Goal: Information Seeking & Learning: Learn about a topic

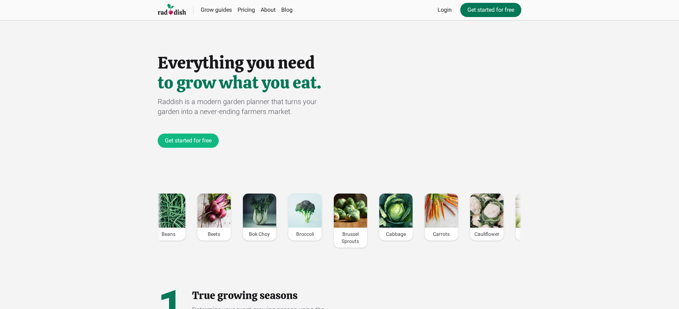
click at [490, 10] on link "Get started for free" at bounding box center [490, 10] width 61 height 14
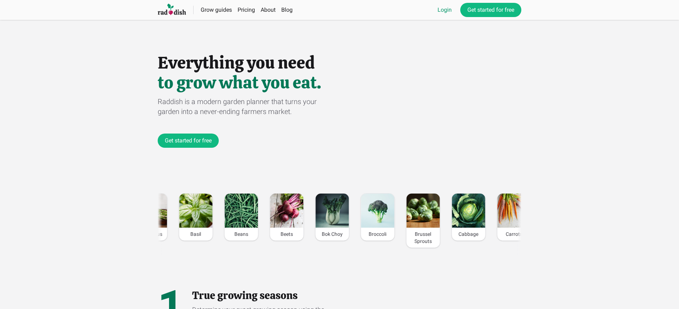
click at [443, 10] on link "Login" at bounding box center [444, 10] width 14 height 9
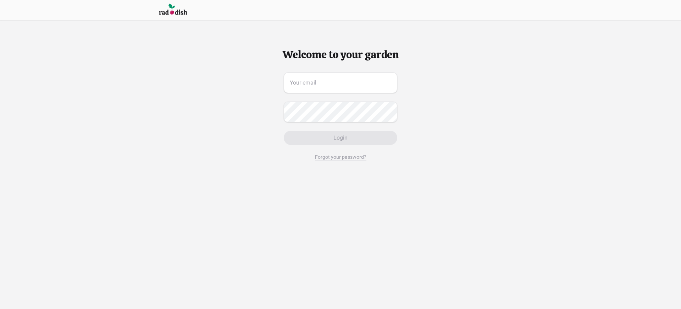
click at [340, 138] on span "Login" at bounding box center [341, 137] width 14 height 9
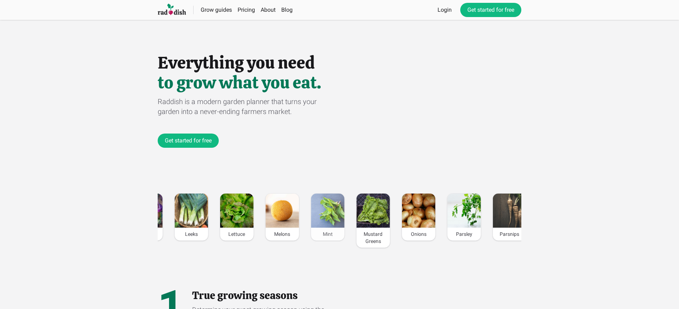
click at [325, 234] on div "Mint" at bounding box center [327, 234] width 33 height 13
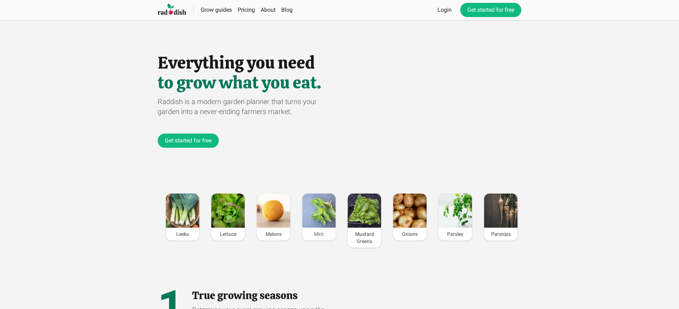
click at [317, 234] on div "Mint" at bounding box center [318, 234] width 33 height 13
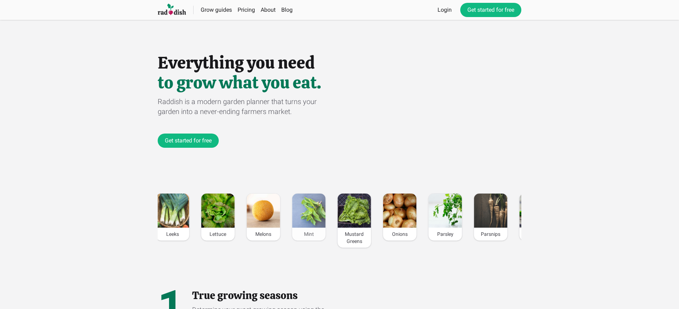
click at [306, 234] on div "Mint" at bounding box center [308, 234] width 33 height 13
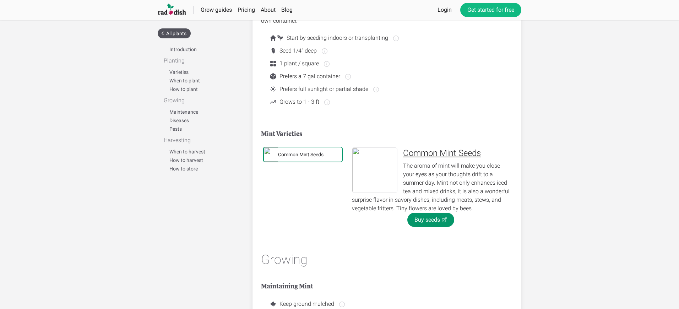
click at [301, 154] on div "Common Mint Seeds" at bounding box center [300, 154] width 45 height 7
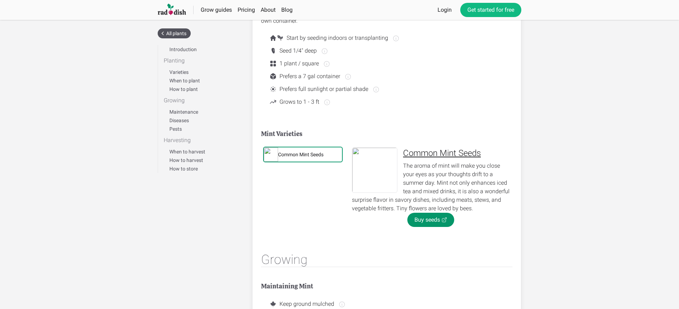
click at [301, 154] on div "Common Mint Seeds" at bounding box center [300, 154] width 45 height 7
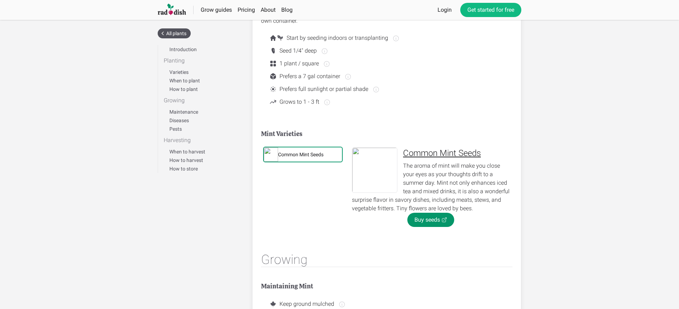
click at [301, 154] on div "Common Mint Seeds" at bounding box center [300, 154] width 45 height 7
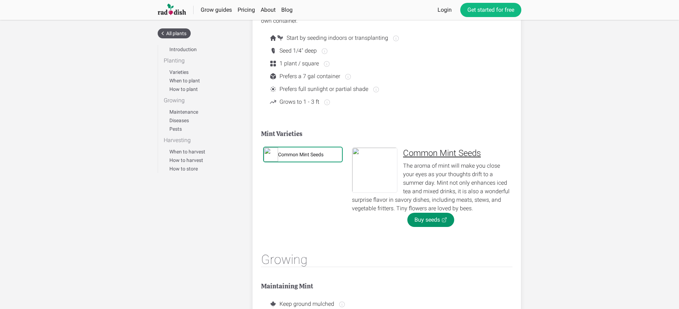
click at [301, 154] on div "Common Mint Seeds" at bounding box center [300, 154] width 45 height 7
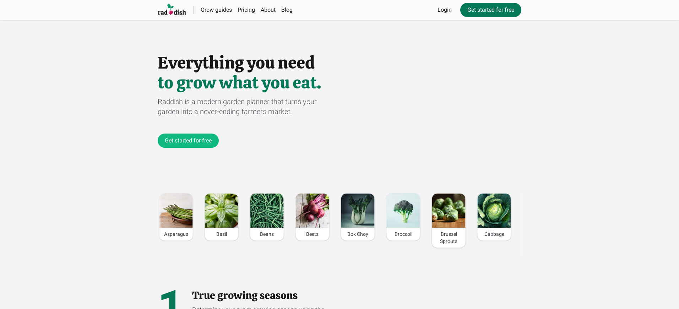
click at [490, 10] on link "Get started for free" at bounding box center [490, 10] width 61 height 14
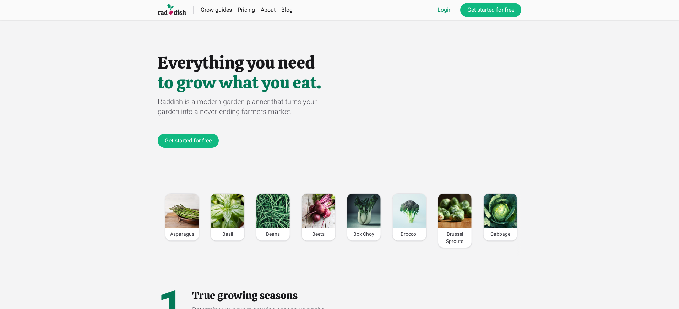
click at [443, 10] on link "Login" at bounding box center [444, 10] width 14 height 9
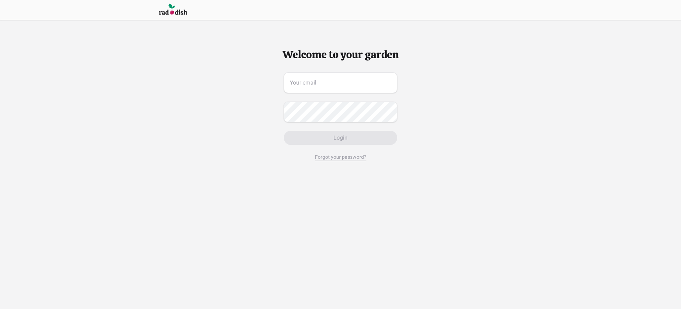
click at [340, 138] on span "Login" at bounding box center [341, 137] width 14 height 9
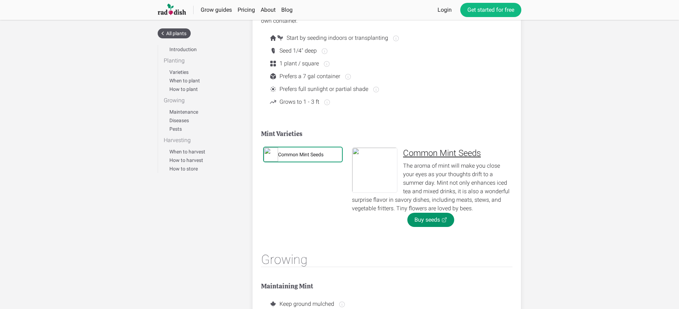
scroll to position [240, 0]
click at [301, 154] on div "Common Mint Seeds" at bounding box center [300, 154] width 45 height 7
click at [430, 220] on link "Buy seeds" at bounding box center [430, 220] width 47 height 14
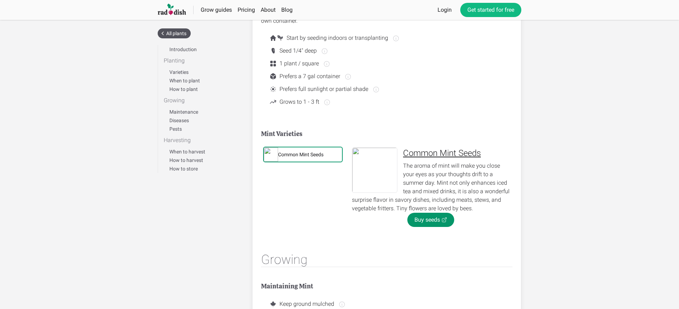
click at [301, 154] on div "Common Mint Seeds" at bounding box center [300, 154] width 45 height 7
click at [430, 220] on link "Buy seeds" at bounding box center [430, 220] width 47 height 14
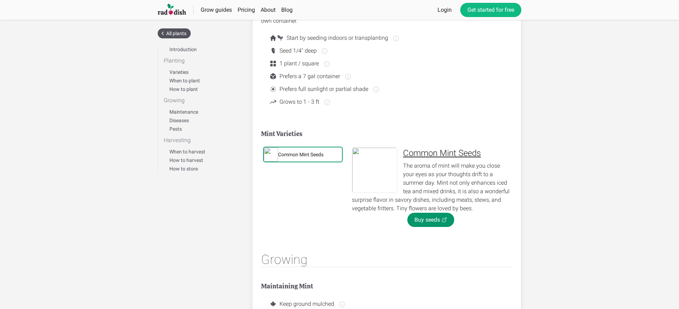
click at [301, 154] on div "Common Mint Seeds" at bounding box center [300, 154] width 45 height 7
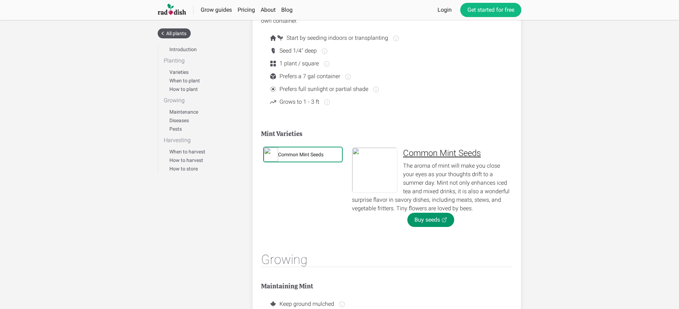
click at [301, 154] on div "Common Mint Seeds" at bounding box center [300, 154] width 45 height 7
